Goal: Transaction & Acquisition: Purchase product/service

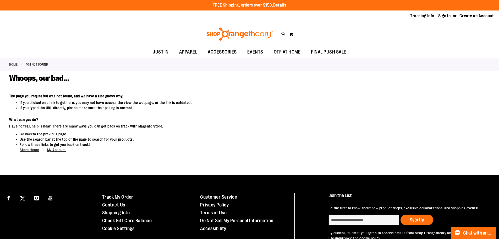
click at [237, 31] on img at bounding box center [240, 33] width 68 height 13
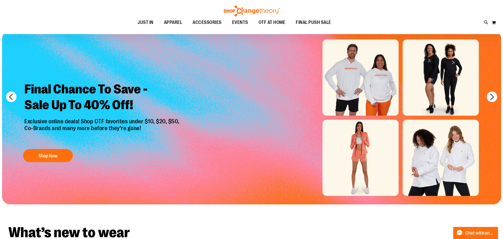
scroll to position [78, 0]
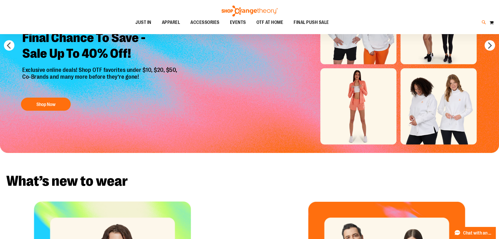
click at [485, 23] on icon at bounding box center [484, 22] width 4 height 6
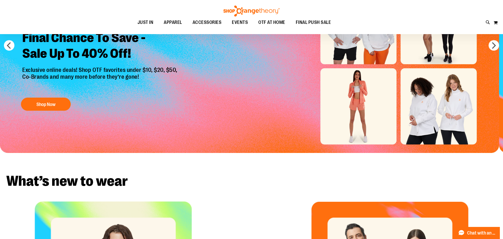
type input "*"
click at [441, 29] on button "submit" at bounding box center [442, 30] width 16 height 16
type input "*********"
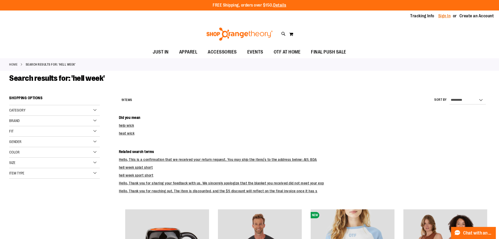
click at [441, 16] on link "Sign In" at bounding box center [444, 16] width 13 height 6
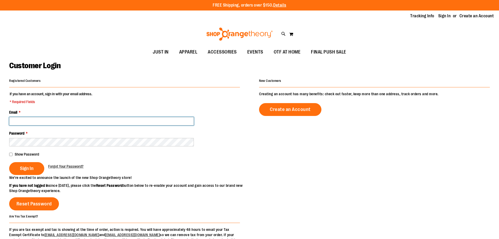
click at [86, 123] on input "Email *" at bounding box center [101, 121] width 185 height 8
type input "**********"
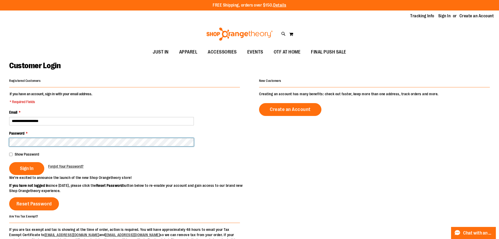
click at [9, 162] on button "Sign In" at bounding box center [26, 168] width 35 height 13
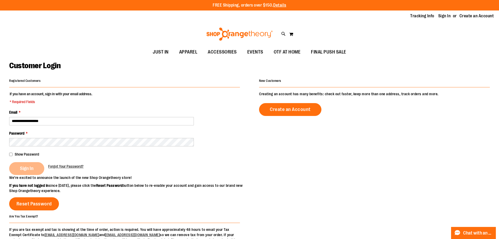
click at [24, 166] on div "Sign In" at bounding box center [28, 168] width 39 height 13
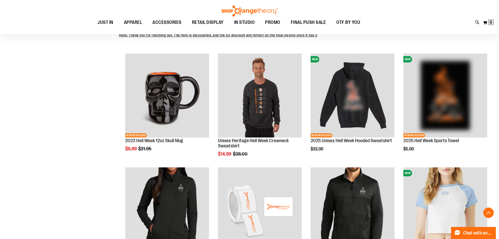
scroll to position [157, 0]
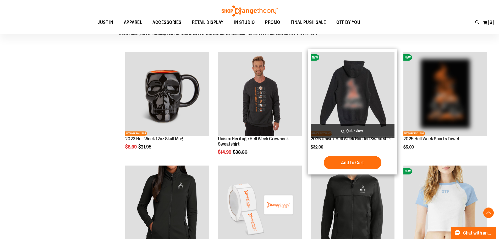
click at [357, 95] on img "product" at bounding box center [353, 94] width 84 height 84
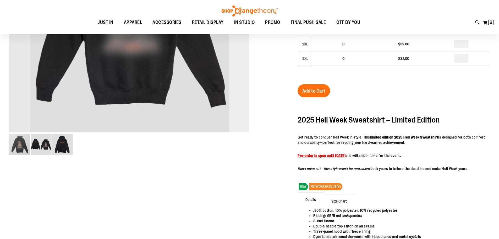
scroll to position [78, 0]
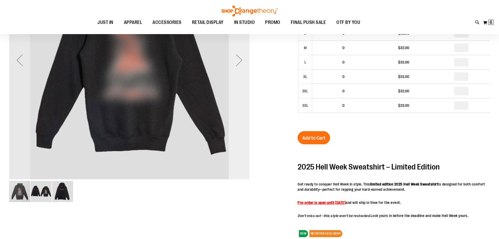
click at [244, 85] on div "Next" at bounding box center [239, 60] width 21 height 240
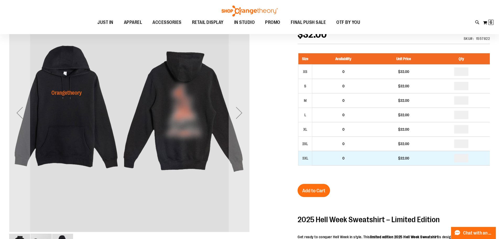
scroll to position [26, 0]
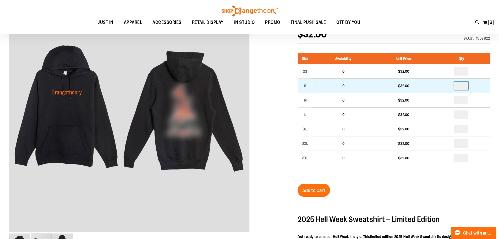
drag, startPoint x: 467, startPoint y: 86, endPoint x: 450, endPoint y: 86, distance: 16.5
click at [450, 86] on td at bounding box center [461, 85] width 57 height 14
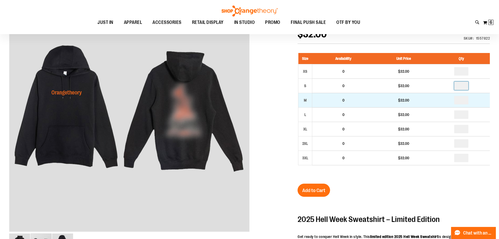
type input "*"
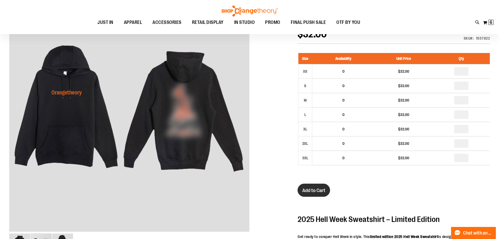
click at [317, 191] on span "Add to Cart" at bounding box center [313, 190] width 23 height 6
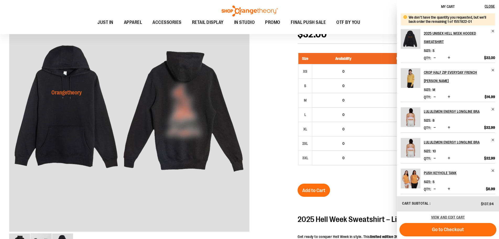
click at [255, 14] on img at bounding box center [250, 10] width 58 height 11
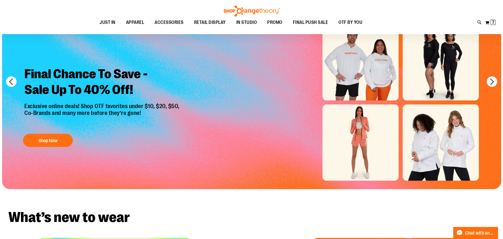
scroll to position [104, 0]
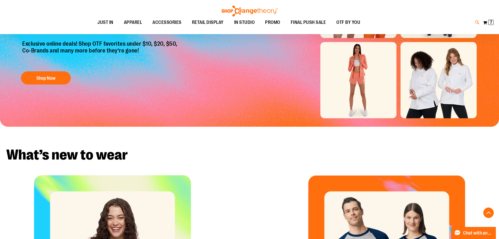
click at [476, 24] on icon at bounding box center [477, 22] width 4 height 6
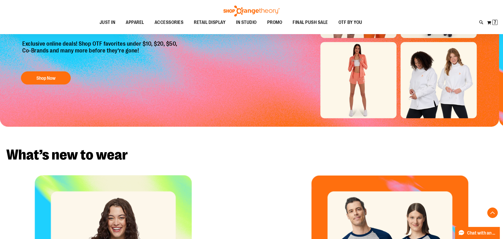
click at [220, 26] on input "Search" at bounding box center [251, 29] width 399 height 17
type input "****"
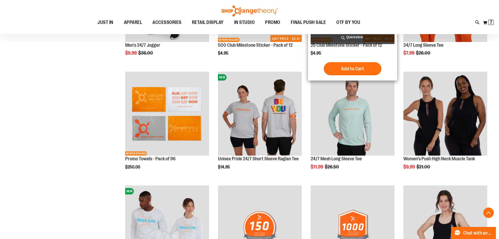
scroll to position [523, 0]
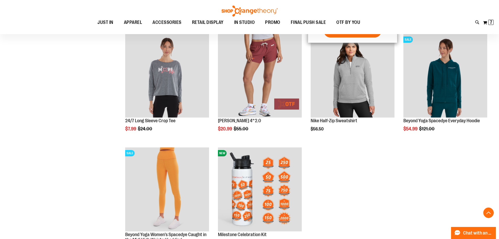
scroll to position [812, 0]
